Goal: Task Accomplishment & Management: Complete application form

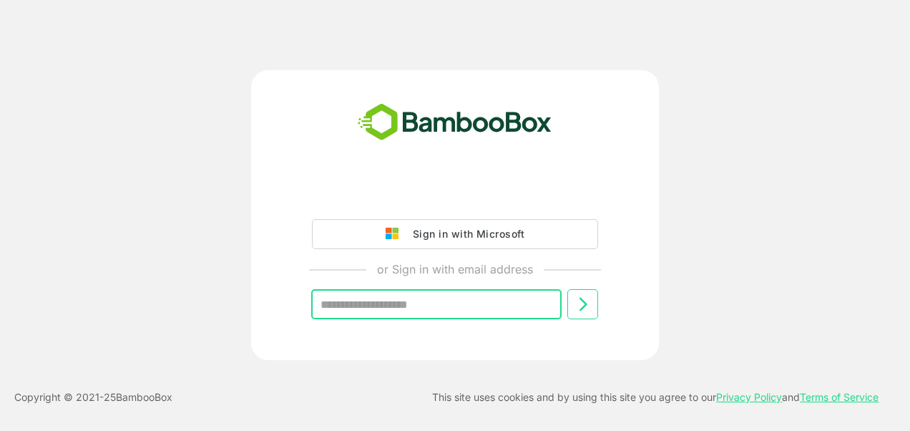
click at [347, 301] on input "text" at bounding box center [436, 304] width 250 height 30
type input "**********"
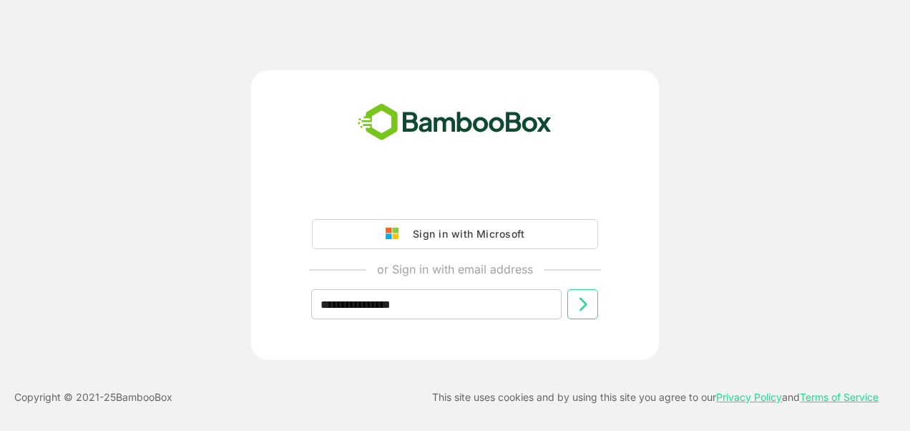
click at [590, 308] on icon at bounding box center [583, 304] width 17 height 17
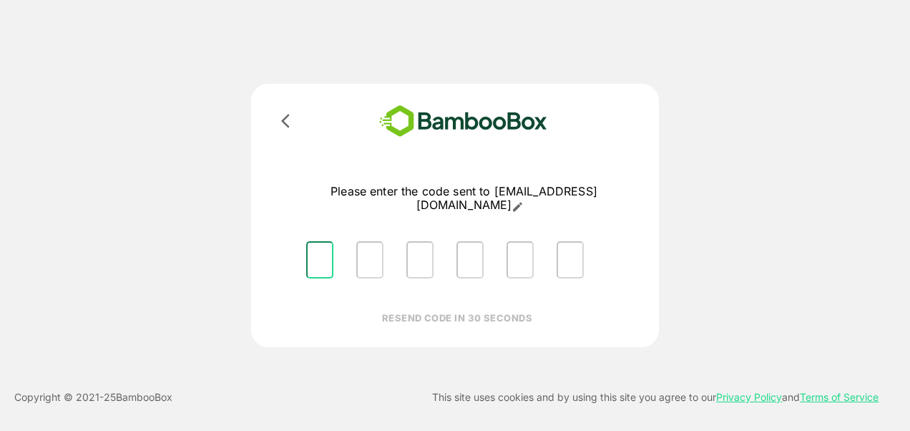
click at [316, 241] on input "Please enter OTP character 1" at bounding box center [319, 259] width 27 height 37
type input "*"
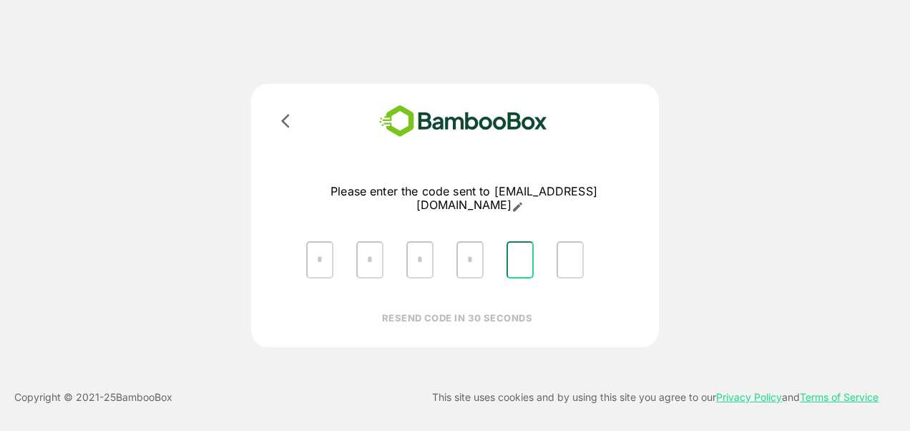
type input "*"
